Goal: Find specific page/section: Find specific page/section

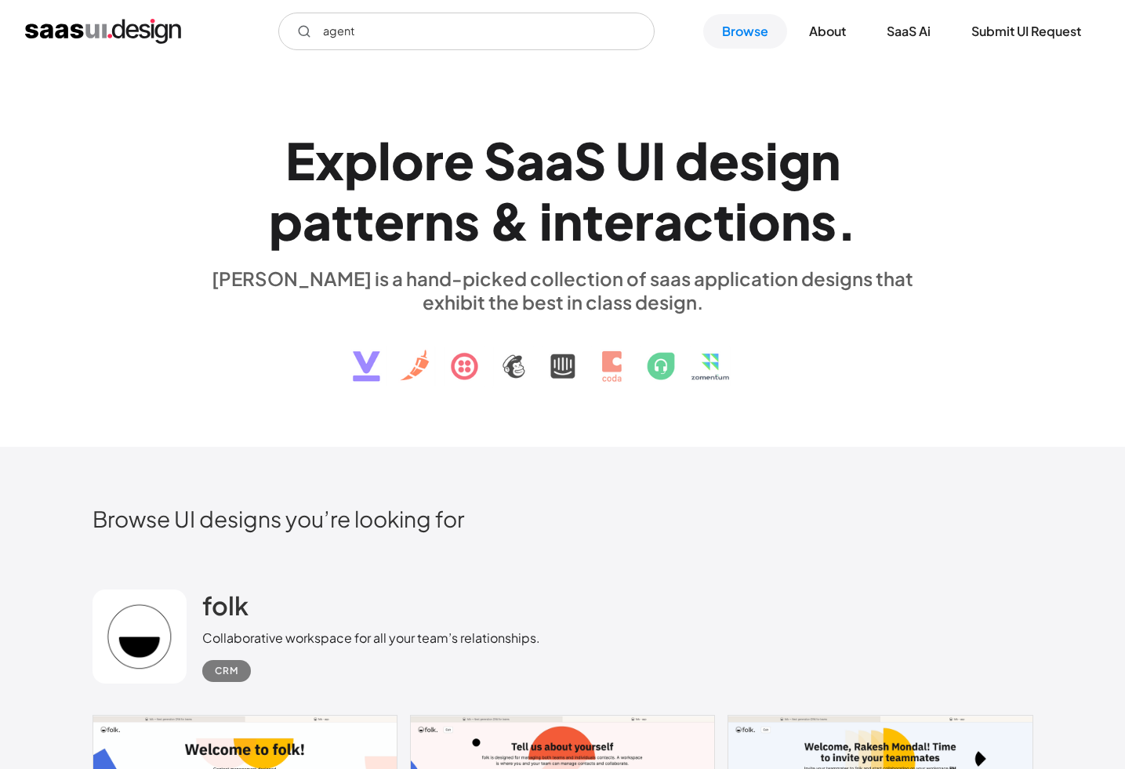
click at [442, 27] on input "agent" at bounding box center [466, 32] width 376 height 38
click at [556, 34] on input "agent" at bounding box center [466, 32] width 376 height 38
click at [411, 36] on input "agent" at bounding box center [466, 32] width 376 height 38
type input "i"
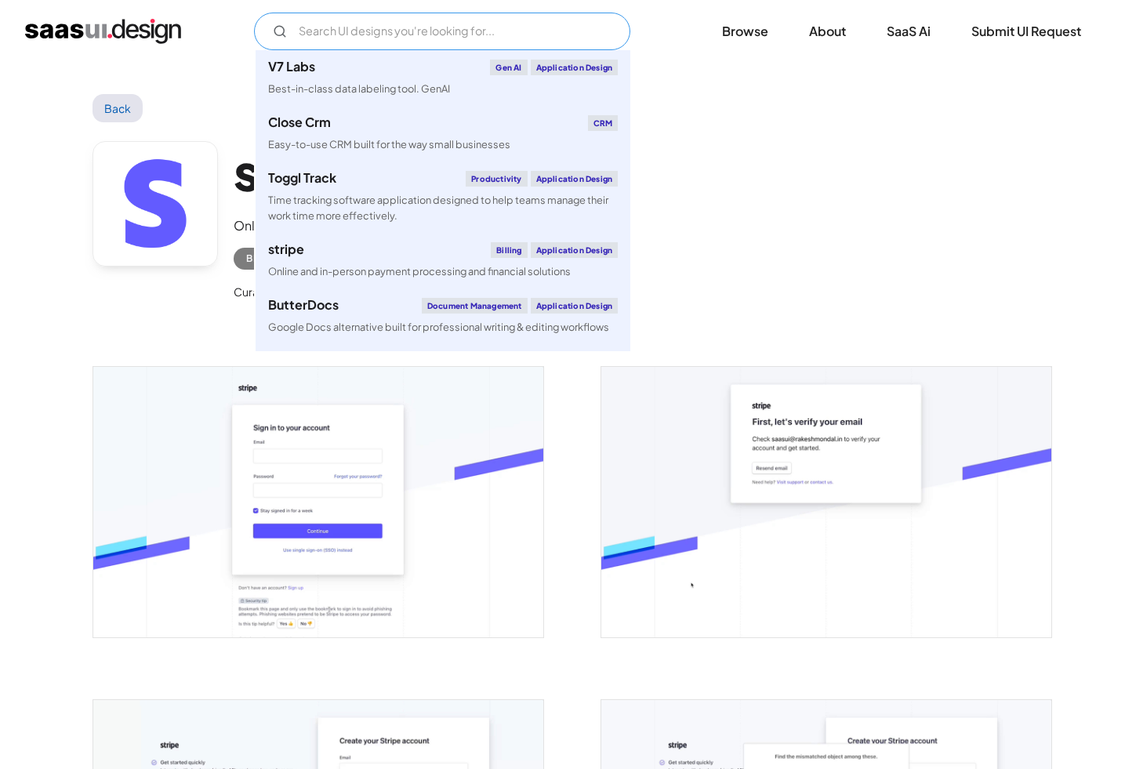
click at [392, 34] on input "Email Form" at bounding box center [442, 32] width 376 height 38
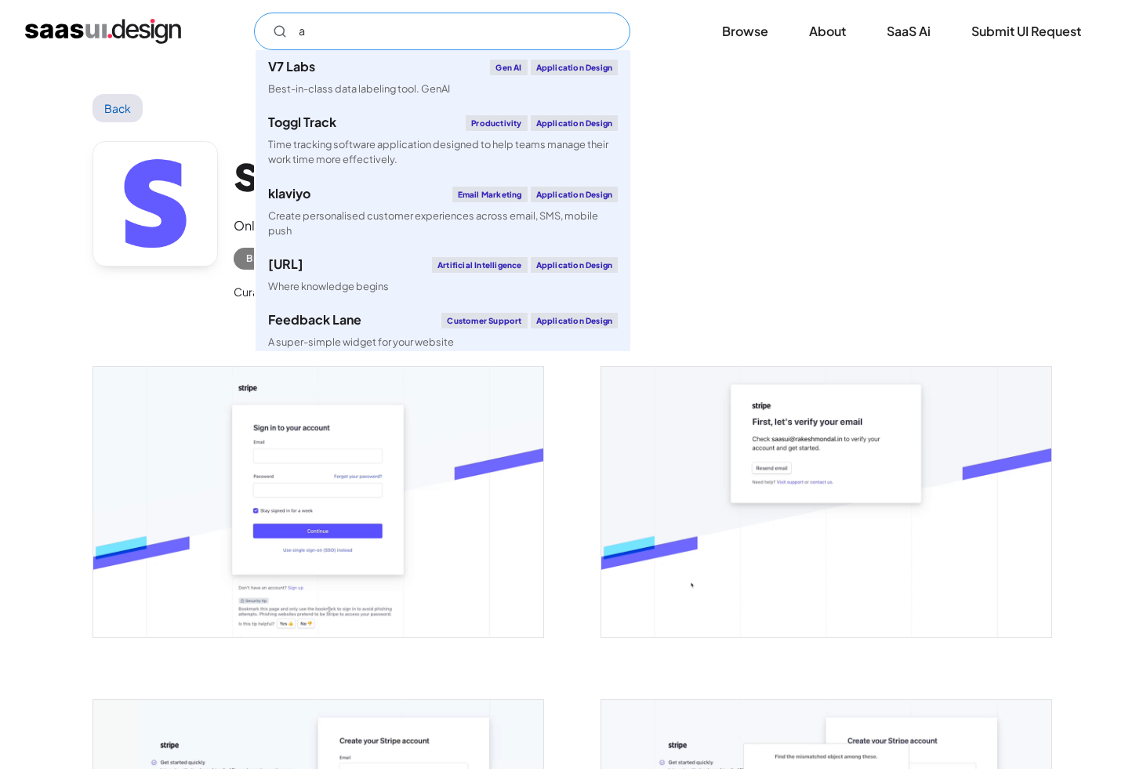
type input "ai"
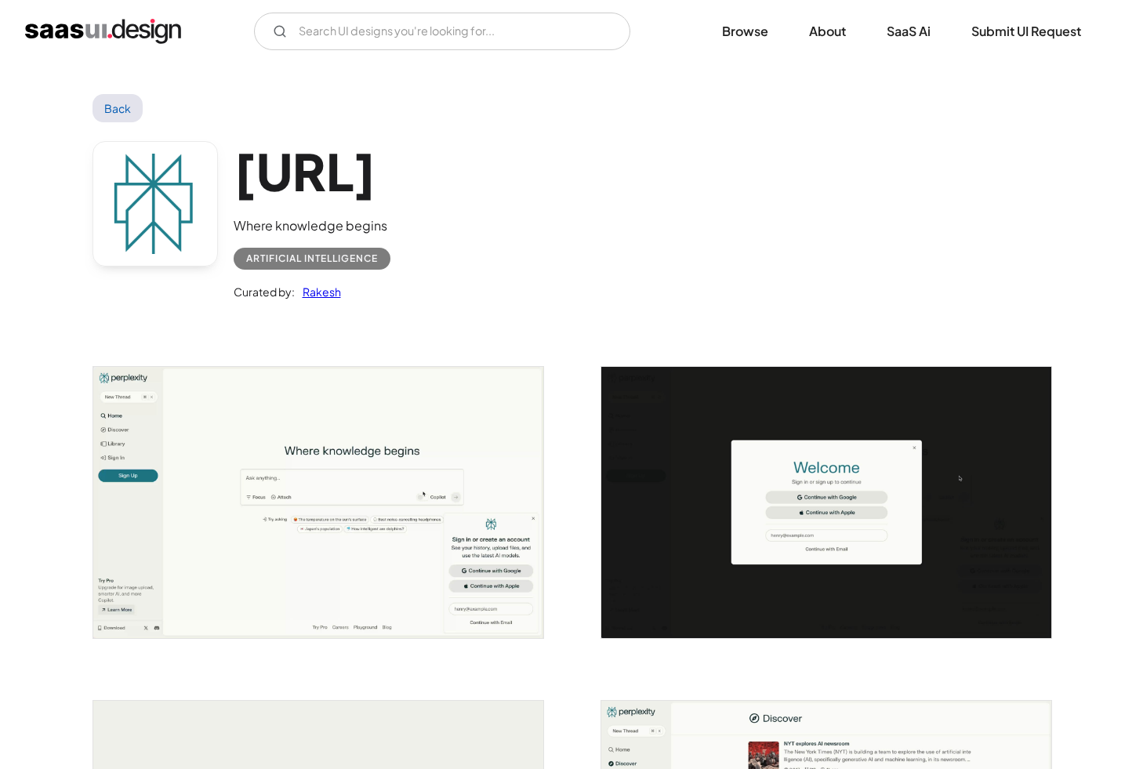
click at [164, 40] on img "home" at bounding box center [103, 31] width 156 height 25
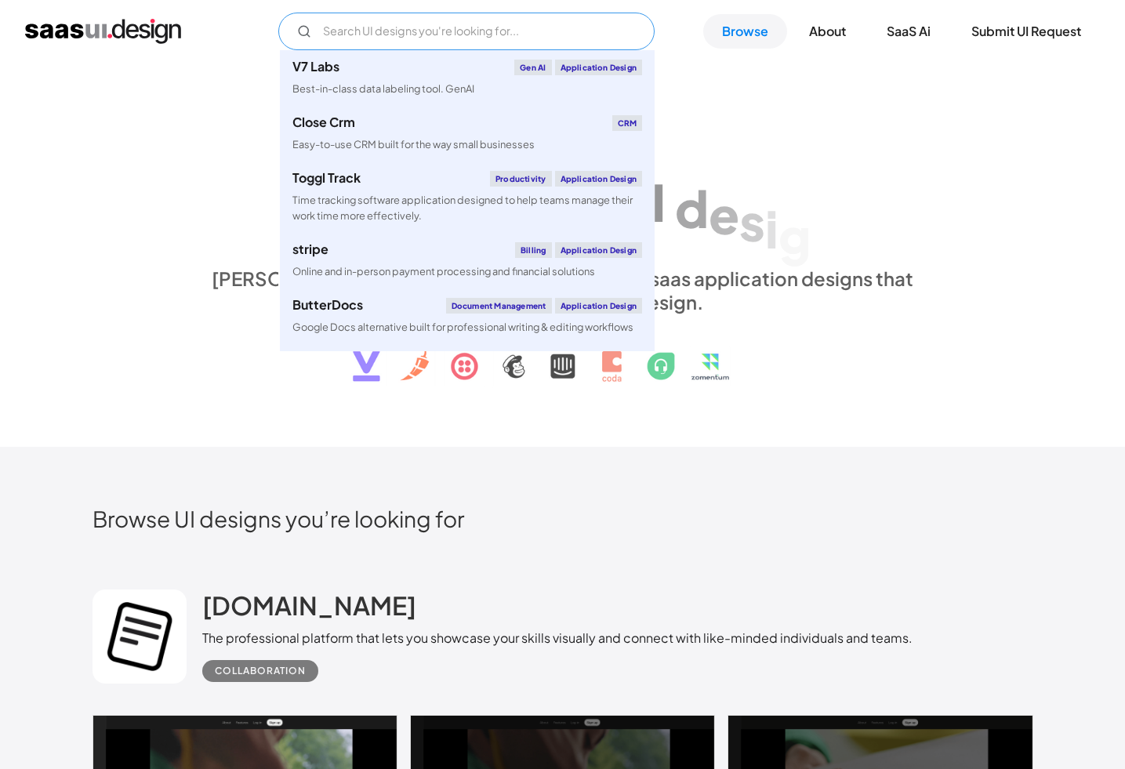
click at [400, 47] on input "Email Form" at bounding box center [466, 32] width 376 height 38
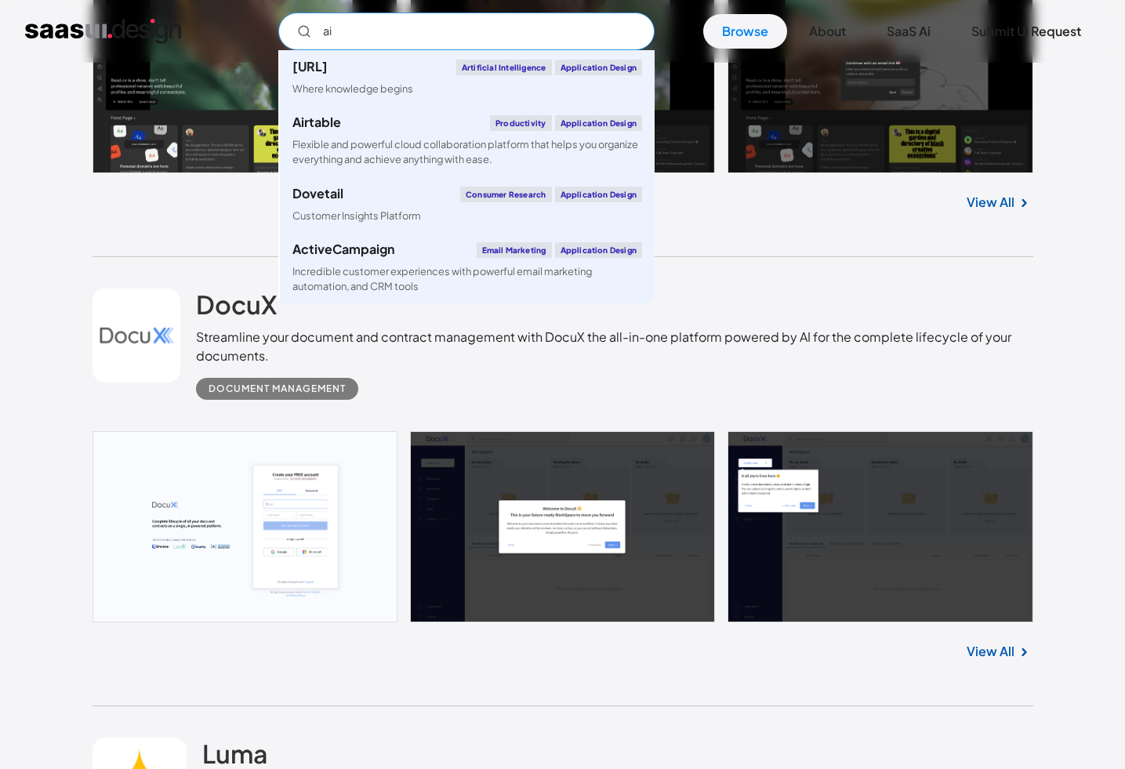
scroll to position [815, 0]
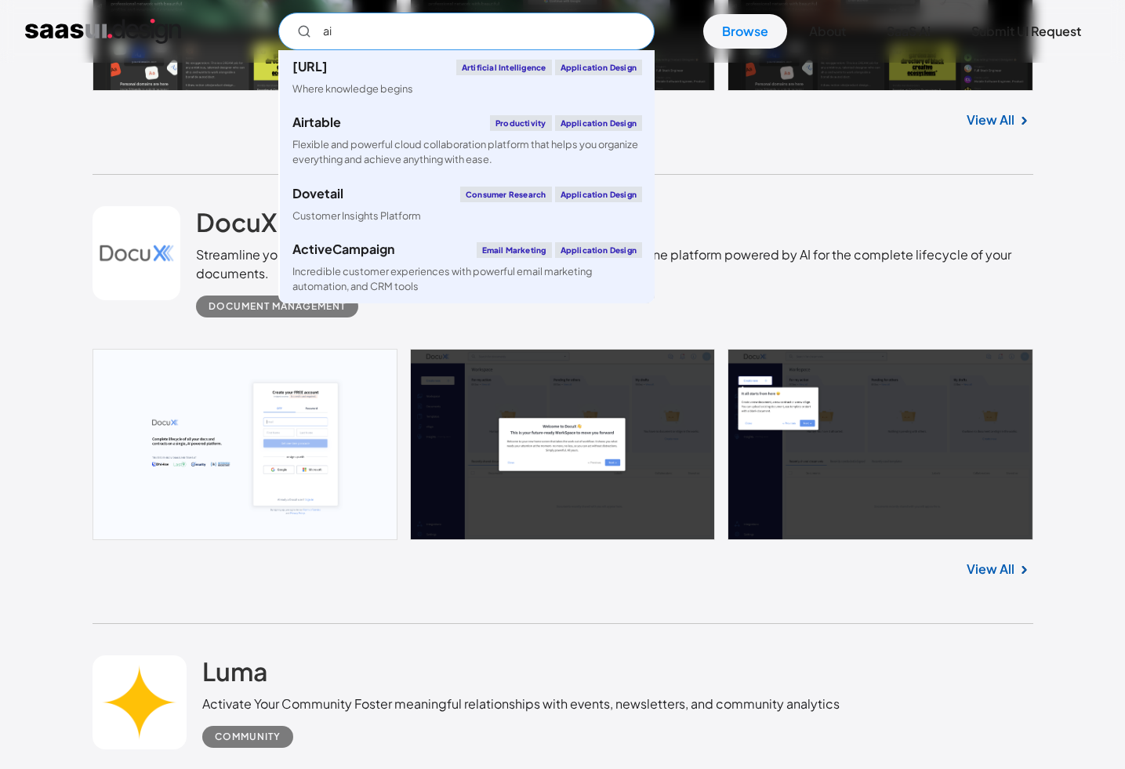
type input "ai"
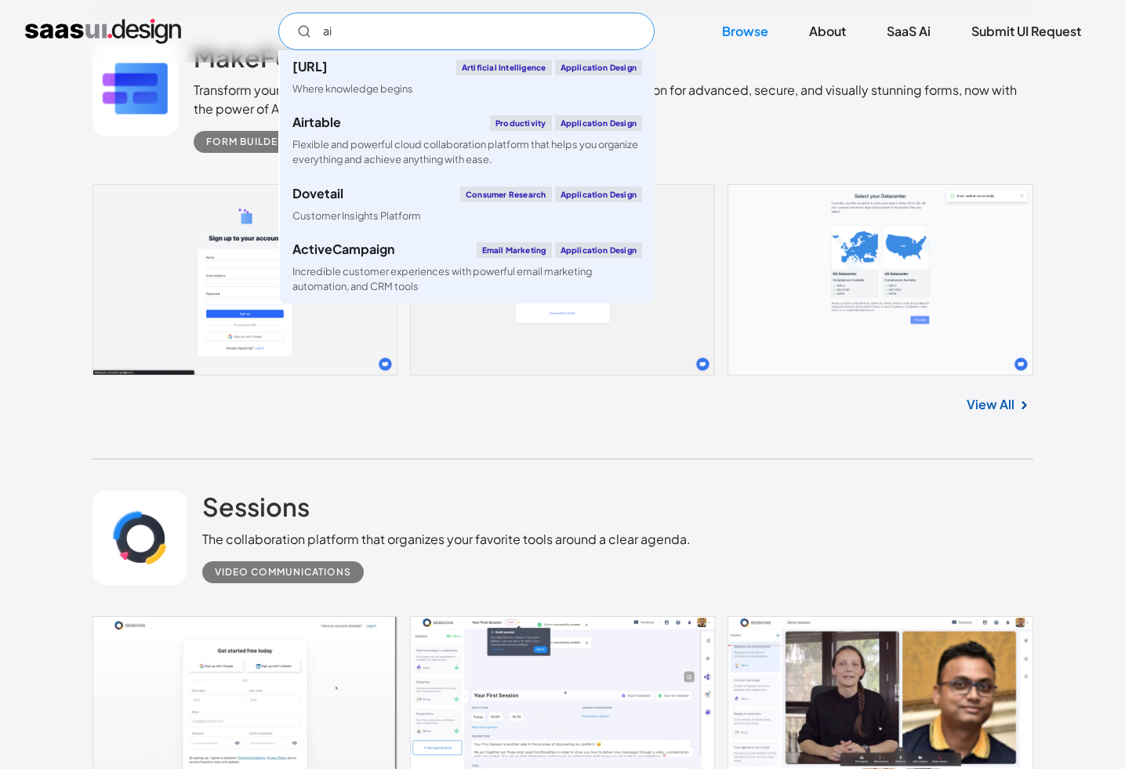
scroll to position [6398, 0]
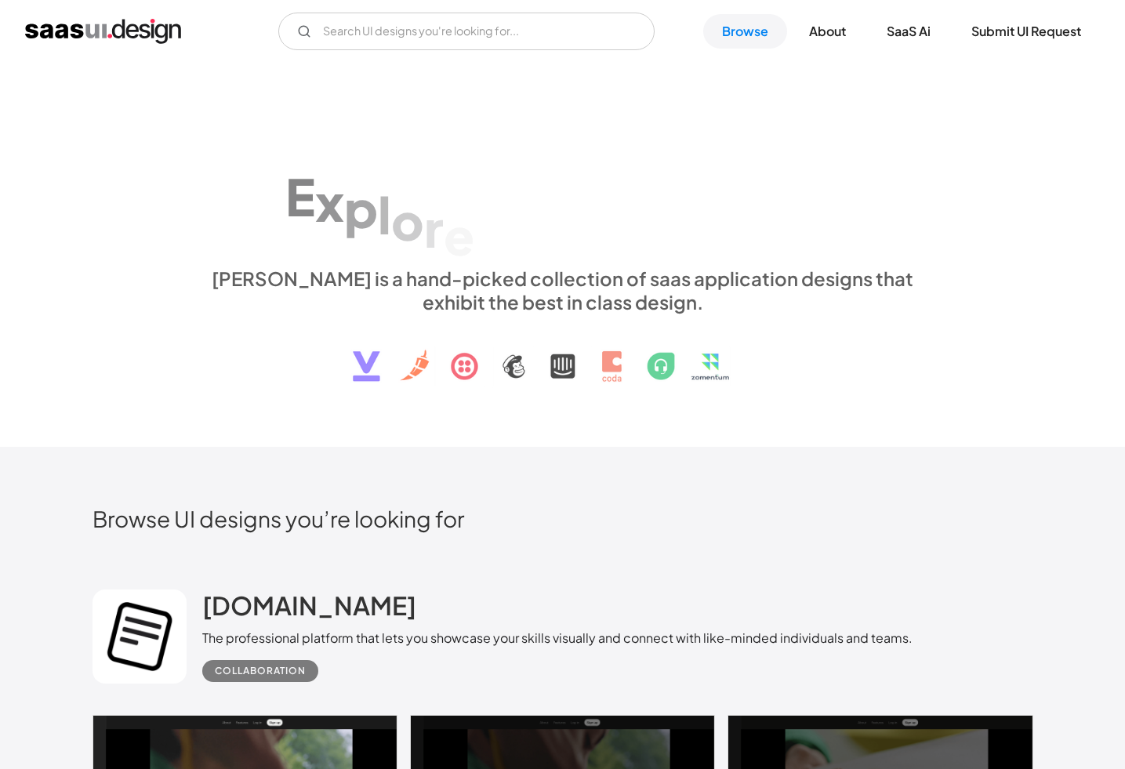
scroll to position [6398, 0]
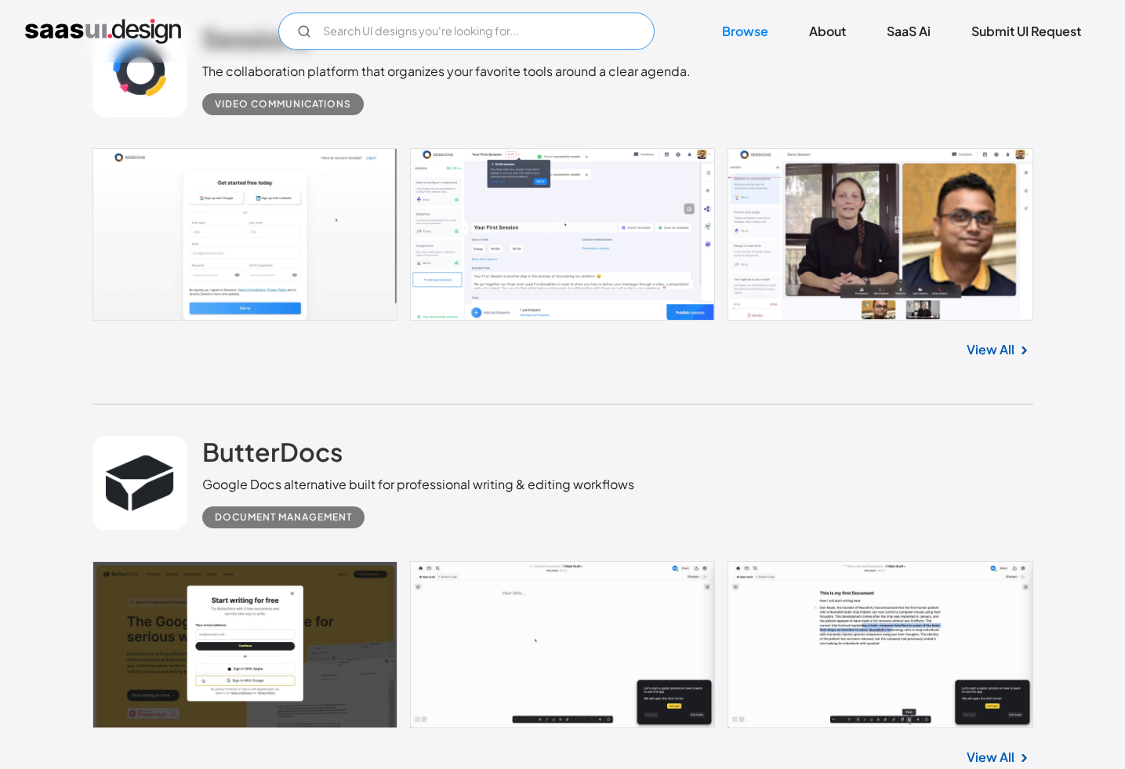
click at [361, 39] on input "Email Form" at bounding box center [466, 32] width 376 height 38
type input "Devin"
